Goal: Transaction & Acquisition: Purchase product/service

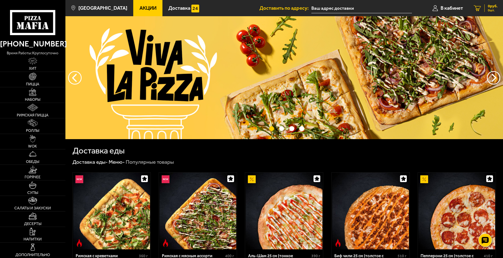
click at [485, 11] on div "0 руб. 0 шт." at bounding box center [490, 8] width 13 height 8
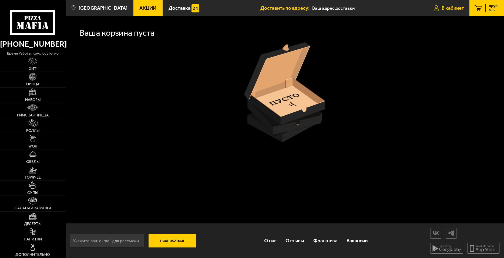
click at [449, 6] on span "В кабинет" at bounding box center [453, 8] width 22 height 5
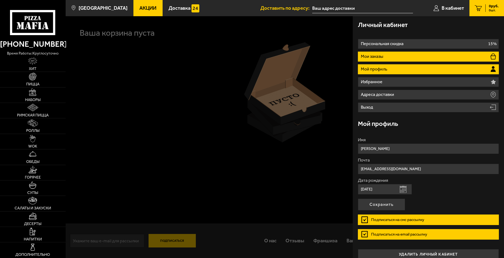
click at [374, 58] on p "Мои заказы" at bounding box center [373, 56] width 24 height 4
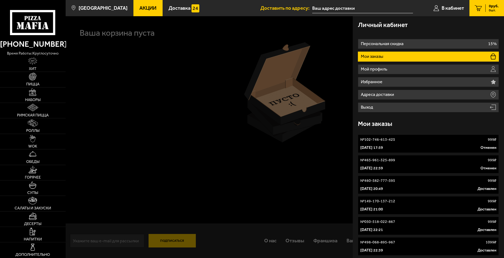
click at [371, 144] on link "№ 102-746-613-425 999 ₽ 28 августа 2025 г. 17:59 Отменен" at bounding box center [428, 144] width 141 height 18
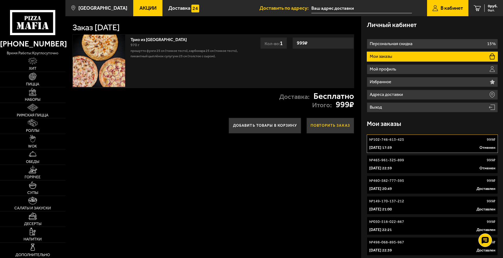
click at [321, 128] on button "Повторить заказ" at bounding box center [331, 126] width 48 height 16
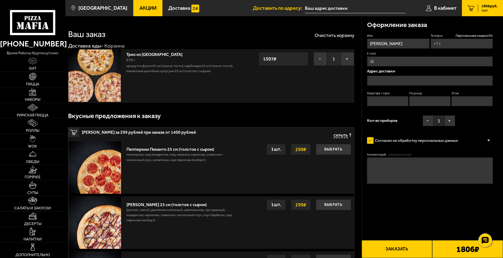
type input "+7 (981) 167-55-04"
type input "Школьная улица, 60"
type input "7"
type input "1"
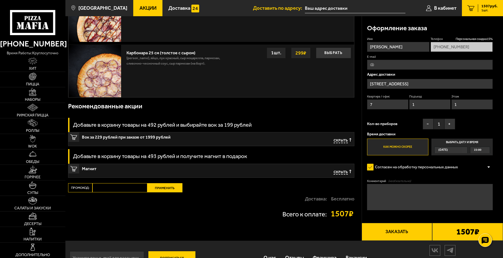
scroll to position [225, 0]
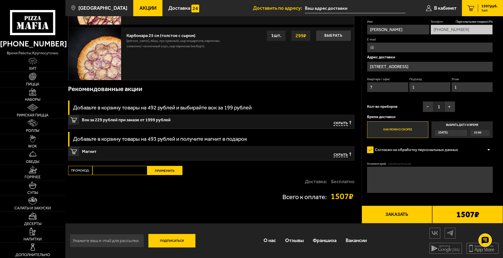
click at [130, 168] on input "Промокод:" at bounding box center [119, 170] width 55 height 9
type input "mf0168"
click at [163, 165] on div "Ваш заказ Очистить корзину Доставка еды - Корзина Трио из Рио 970 г Прошутто Фу…" at bounding box center [213, 8] width 296 height 432
click at [163, 170] on button "Применить" at bounding box center [164, 170] width 35 height 9
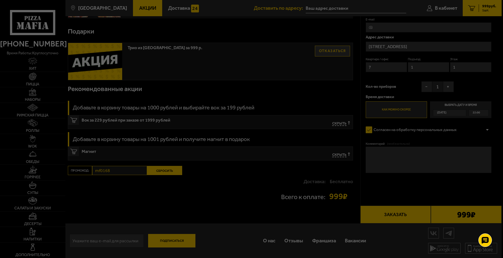
scroll to position [65, 0]
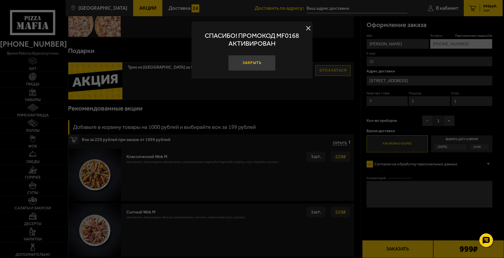
click at [241, 65] on button "Закрыть" at bounding box center [252, 63] width 47 height 16
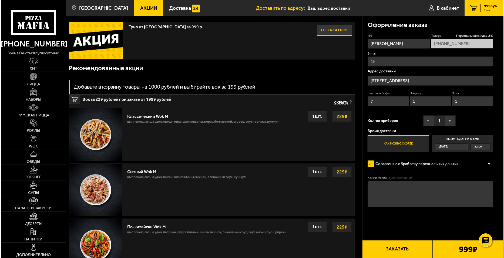
scroll to position [108, 0]
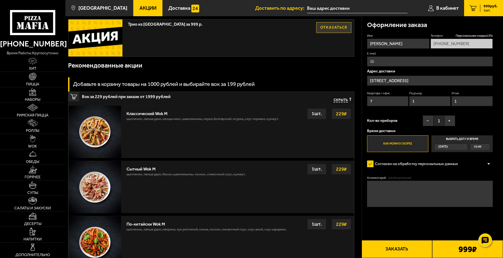
click at [378, 195] on textarea "Комментарий (необязательно)" at bounding box center [430, 194] width 126 height 26
type textarea "код парадной 65857 нажать колокольчик, квартира СЕМЬ, дверной звонок с усилием."
click at [394, 247] on button "Заказать" at bounding box center [397, 249] width 71 height 18
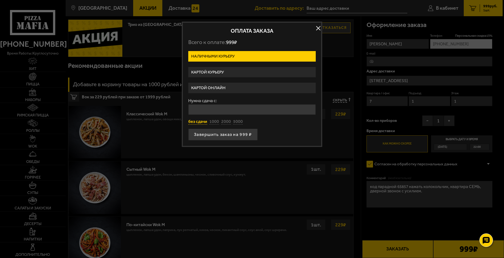
click at [196, 121] on button "без сдачи" at bounding box center [197, 122] width 19 height 6
type input "0"
click at [203, 133] on button "Завершить заказ на 999 ₽" at bounding box center [222, 135] width 69 height 12
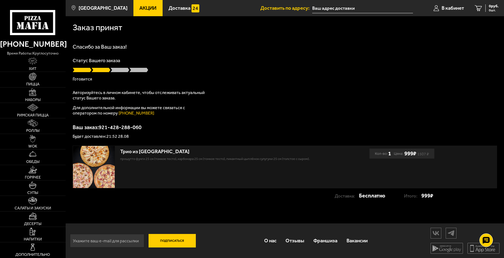
click at [197, 124] on div "Спасибо за Ваш заказ! Статус Вашего заказа Готовится Авторизуйтесь в личном каб…" at bounding box center [285, 91] width 425 height 95
click at [485, 239] on icon at bounding box center [487, 241] width 8 height 8
click at [484, 224] on use at bounding box center [487, 224] width 8 height 8
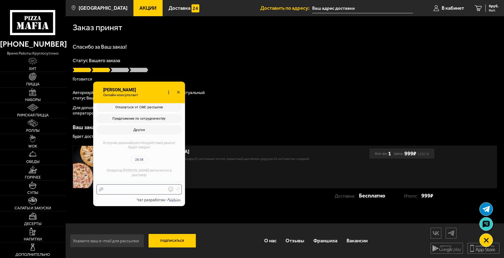
scroll to position [217, 0]
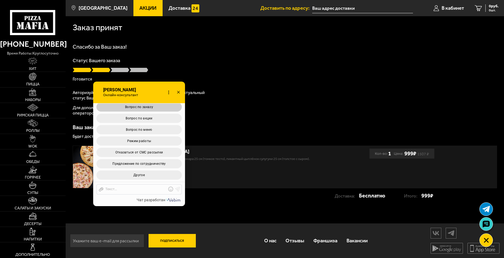
click at [153, 107] on button "Вопрос по заказу" at bounding box center [139, 106] width 85 height 9
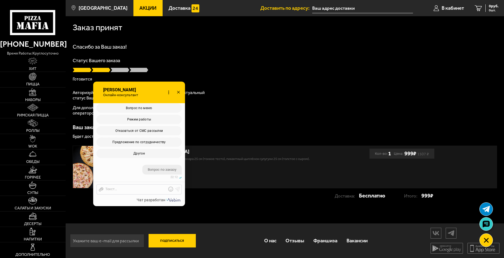
scroll to position [340, 0]
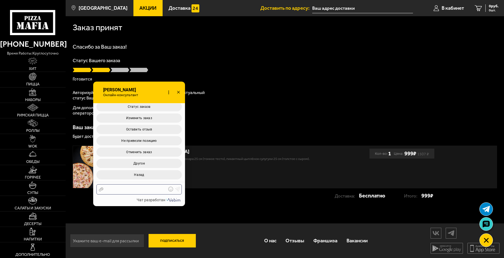
click at [147, 189] on div at bounding box center [135, 189] width 63 height 5
click at [141, 105] on button "Статус заказа" at bounding box center [139, 106] width 85 height 9
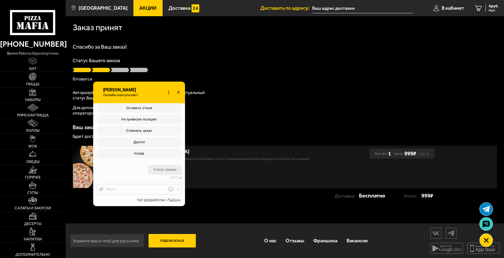
scroll to position [390, 0]
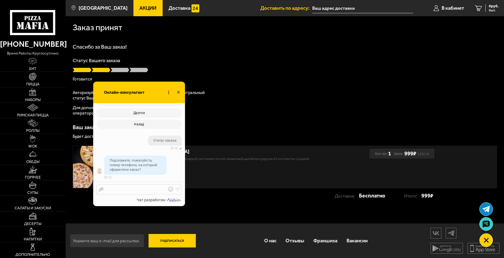
click at [134, 191] on div at bounding box center [135, 189] width 63 height 5
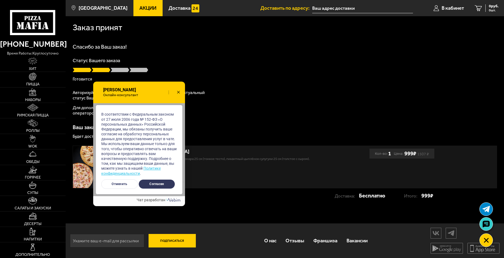
click at [155, 184] on button "Согласен" at bounding box center [157, 184] width 36 height 9
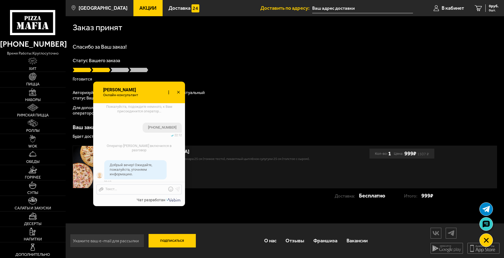
scroll to position [489, 0]
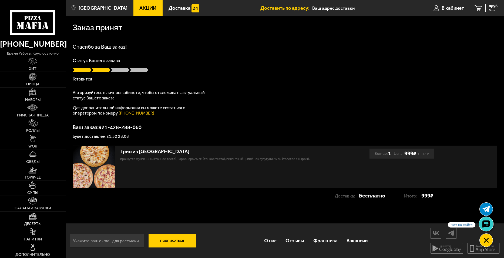
click at [492, 220] on link at bounding box center [486, 224] width 14 height 14
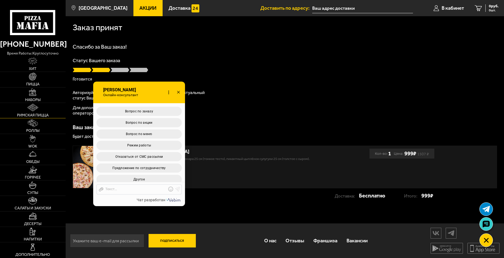
scroll to position [791, 0]
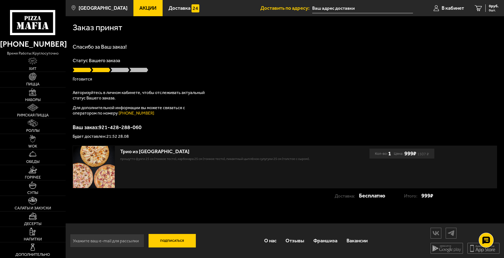
click at [485, 240] on icon at bounding box center [487, 241] width 8 height 8
click at [487, 225] on icon at bounding box center [487, 224] width 8 height 8
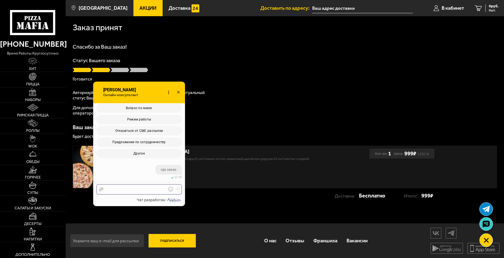
scroll to position [344, 0]
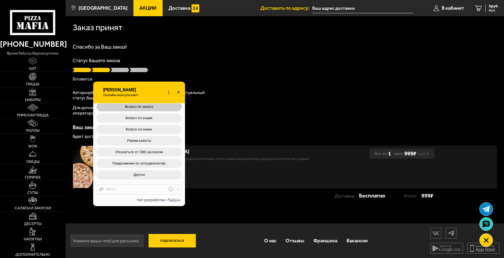
click at [143, 108] on span "Вопрос по заказу" at bounding box center [139, 107] width 28 height 4
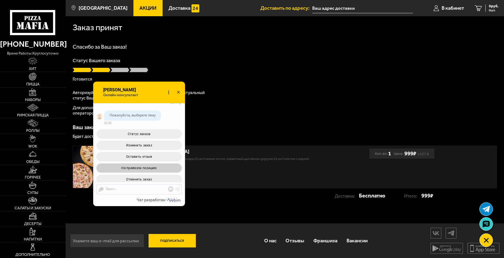
scroll to position [467, 0]
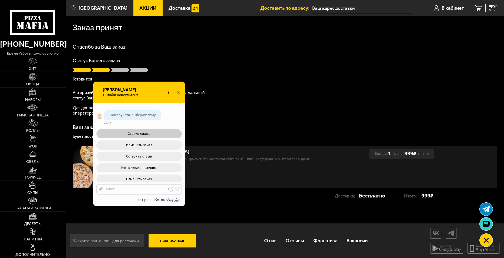
click at [146, 136] on button "Статус заказа" at bounding box center [139, 133] width 85 height 9
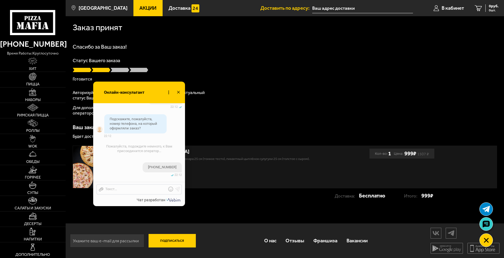
scroll to position [277, 0]
drag, startPoint x: 174, startPoint y: 171, endPoint x: 150, endPoint y: 171, distance: 23.8
click at [150, 171] on div "[PHONE_NUMBER]" at bounding box center [162, 171] width 39 height 10
copy span "[PHONE_NUMBER]"
click at [135, 190] on div at bounding box center [135, 189] width 63 height 5
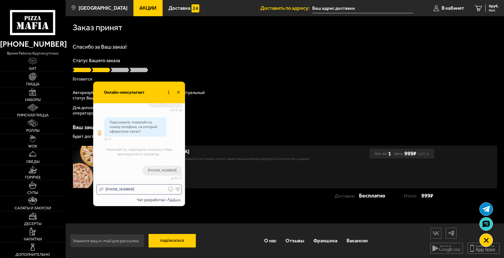
click at [177, 189] on use at bounding box center [178, 189] width 5 height 5
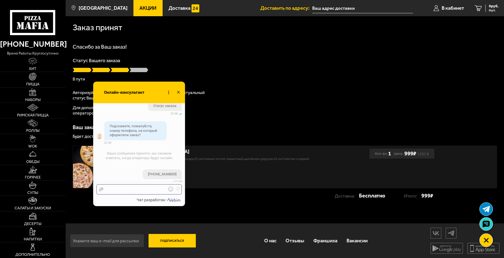
scroll to position [984, 0]
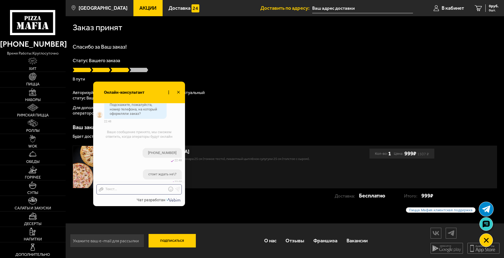
click at [484, 208] on use at bounding box center [487, 209] width 8 height 7
